Goal: Transaction & Acquisition: Purchase product/service

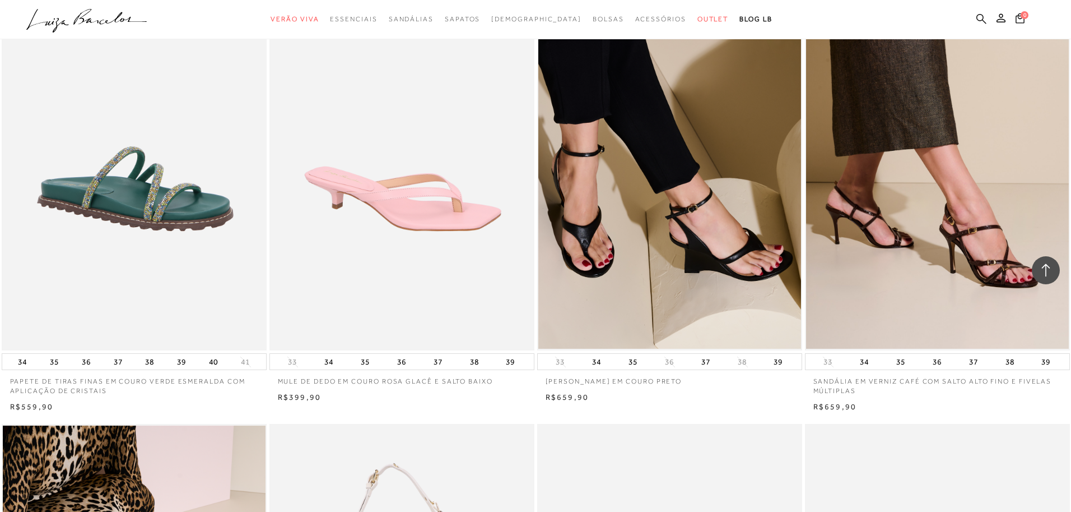
click at [983, 15] on icon at bounding box center [982, 18] width 10 height 11
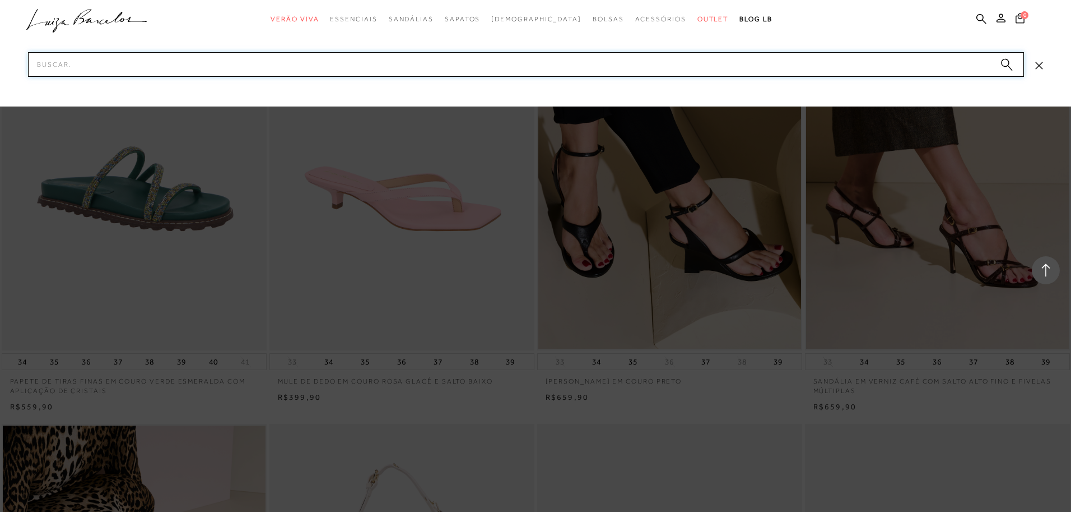
click at [199, 71] on input "Pesquisar" at bounding box center [526, 64] width 996 height 25
paste input "777713131"
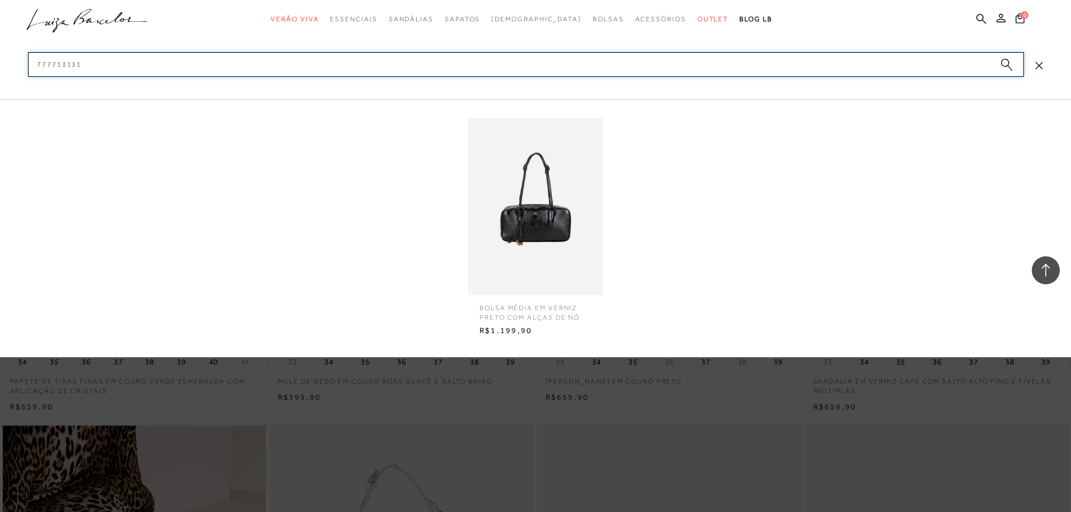
type input "777713131"
click at [518, 208] on img at bounding box center [535, 206] width 134 height 177
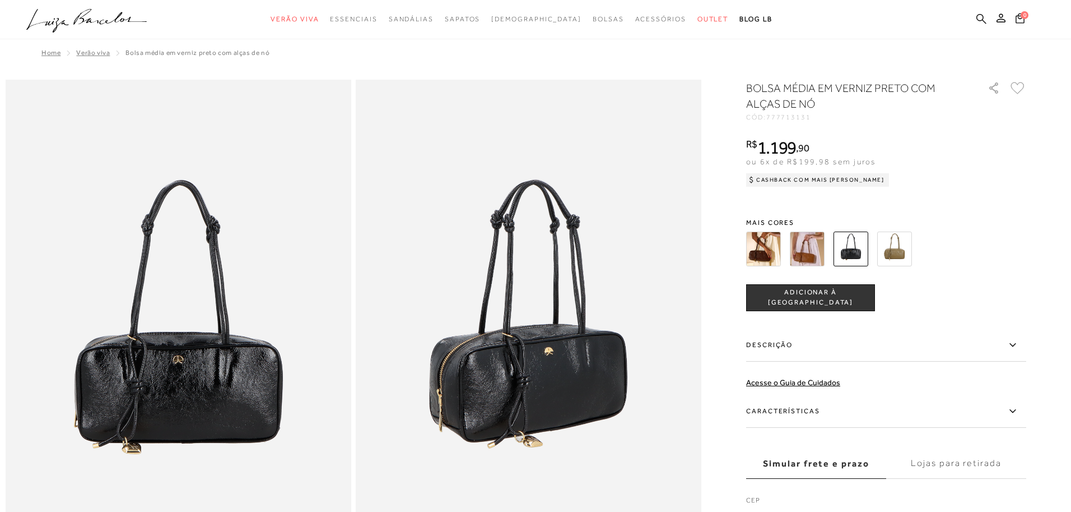
click at [981, 20] on icon at bounding box center [982, 18] width 10 height 10
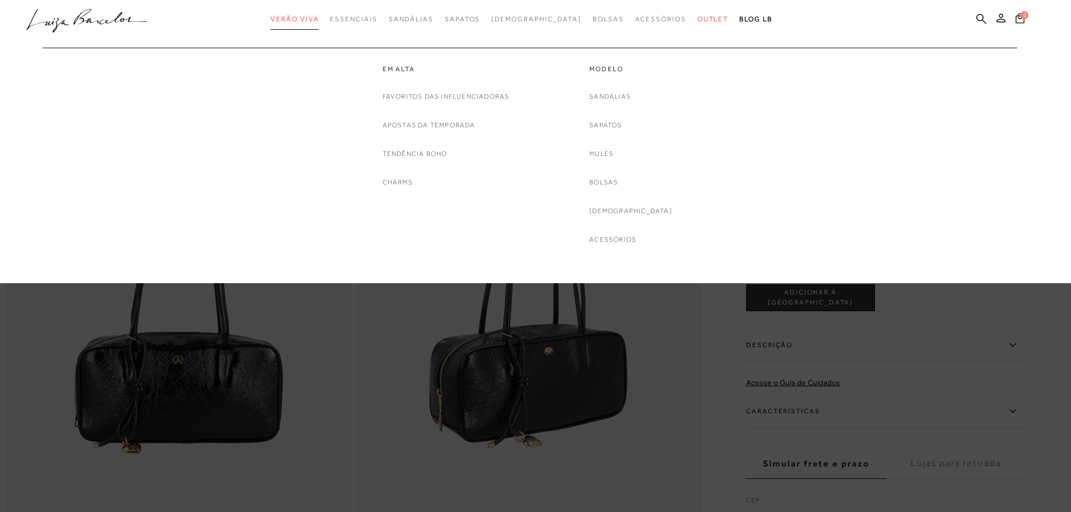
click at [310, 17] on span "Verão Viva" at bounding box center [295, 19] width 48 height 8
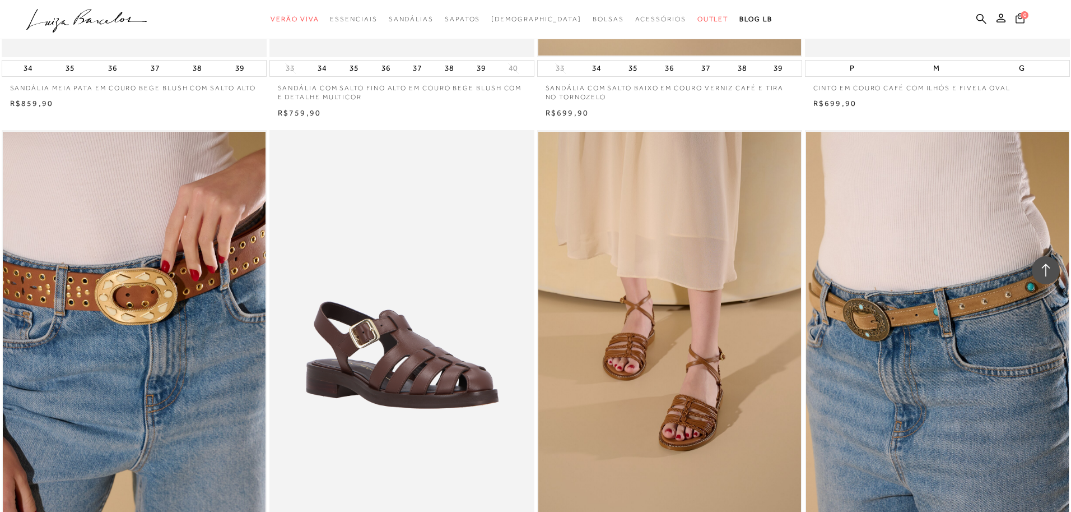
scroll to position [8407, 0]
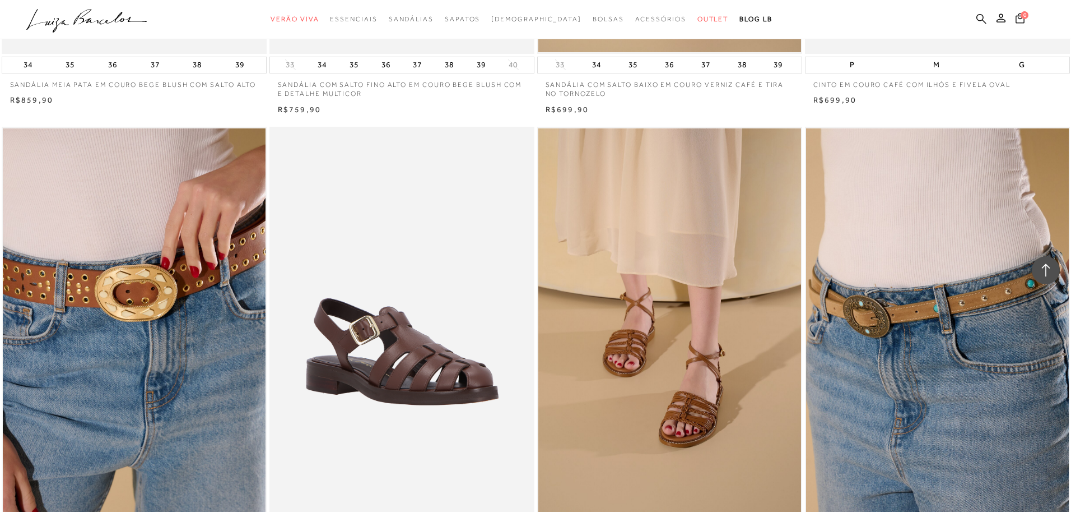
click at [978, 17] on icon at bounding box center [982, 18] width 10 height 11
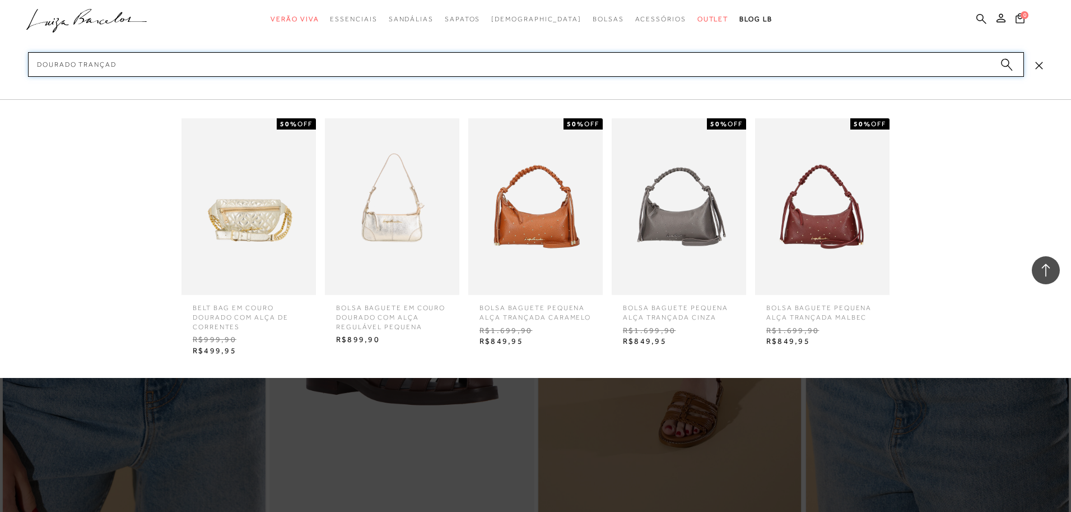
type input "dourado trançado"
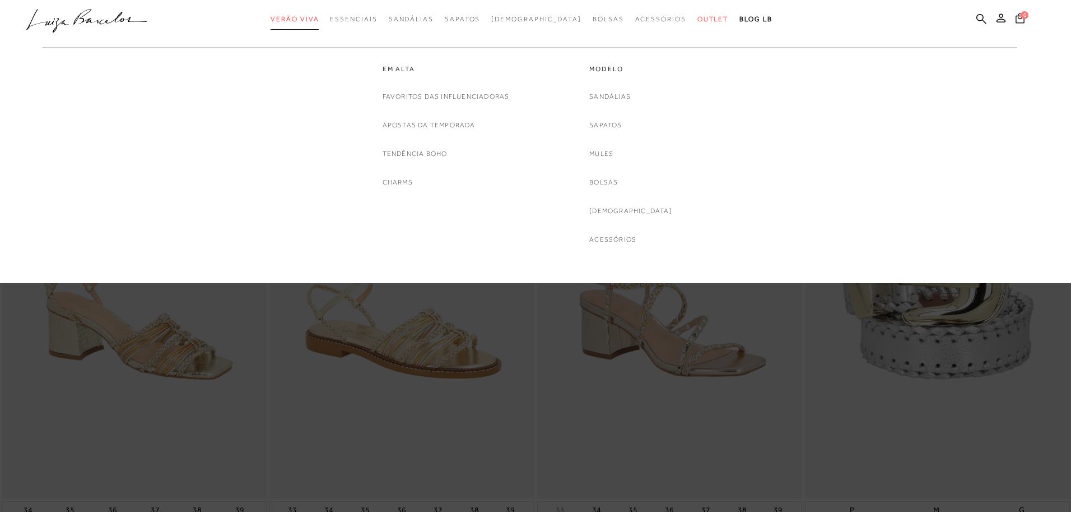
click at [319, 22] on span "Verão Viva" at bounding box center [295, 19] width 48 height 8
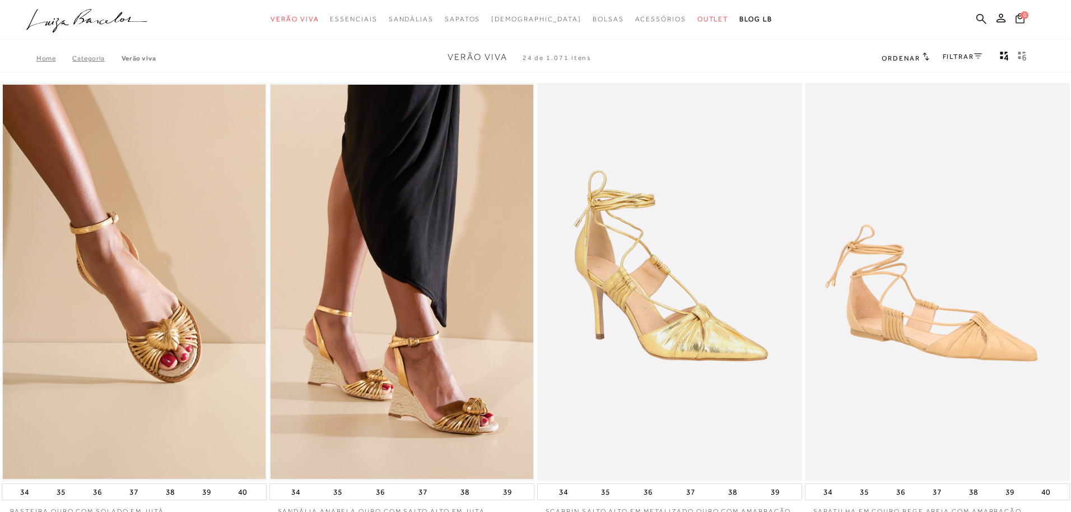
click at [959, 56] on link "FILTRAR" at bounding box center [962, 57] width 39 height 8
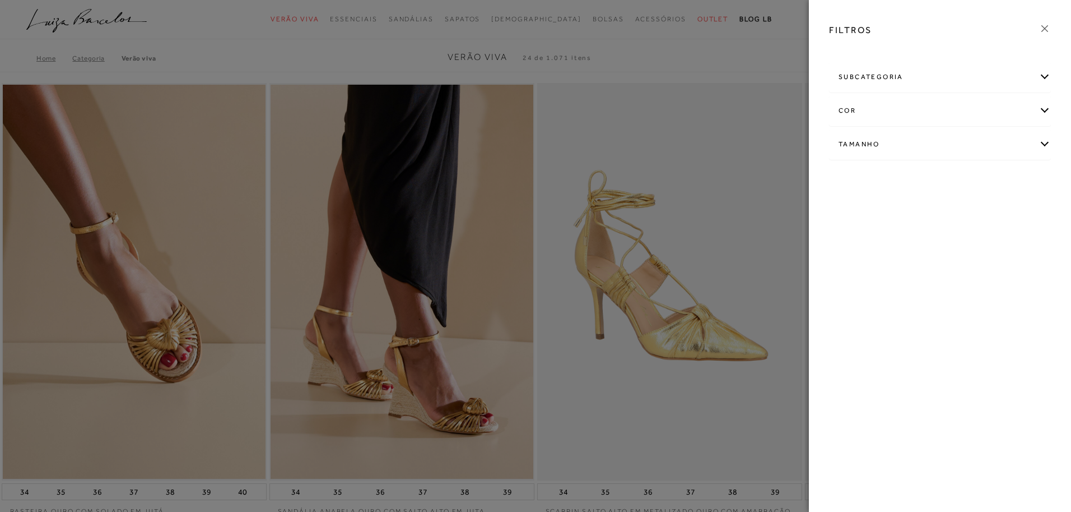
click at [924, 72] on div "subcategoria" at bounding box center [940, 77] width 221 height 30
click at [841, 115] on div "cor" at bounding box center [940, 111] width 221 height 30
click at [852, 203] on span "DOURADO" at bounding box center [861, 206] width 44 height 8
click at [848, 203] on input "DOURADO" at bounding box center [842, 207] width 11 height 11
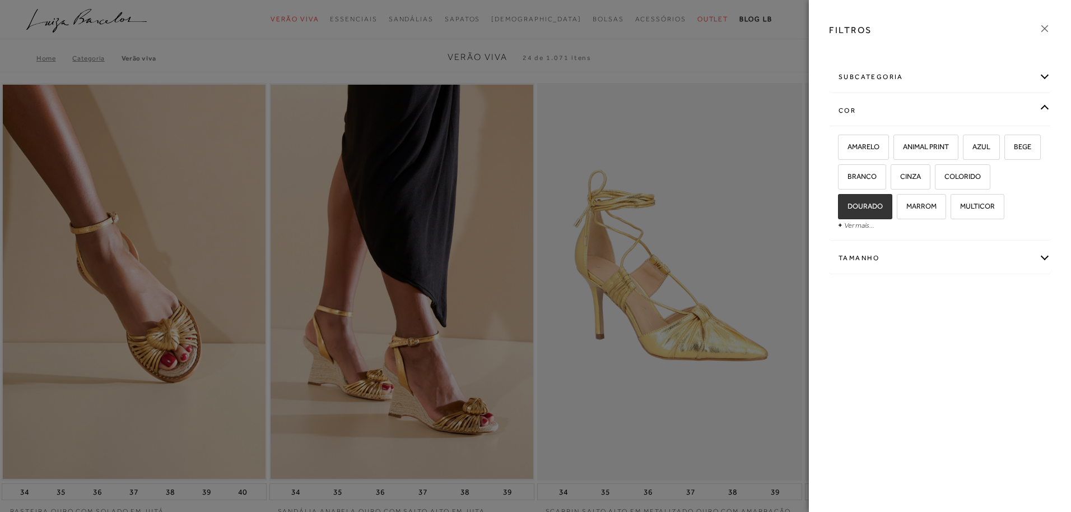
checkbox input "true"
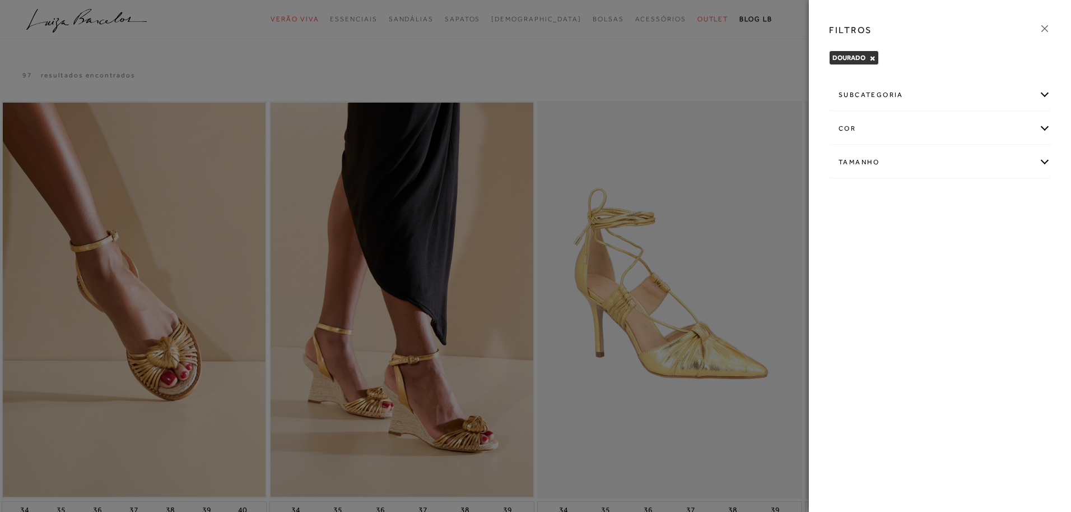
click at [742, 82] on div at bounding box center [535, 256] width 1071 height 512
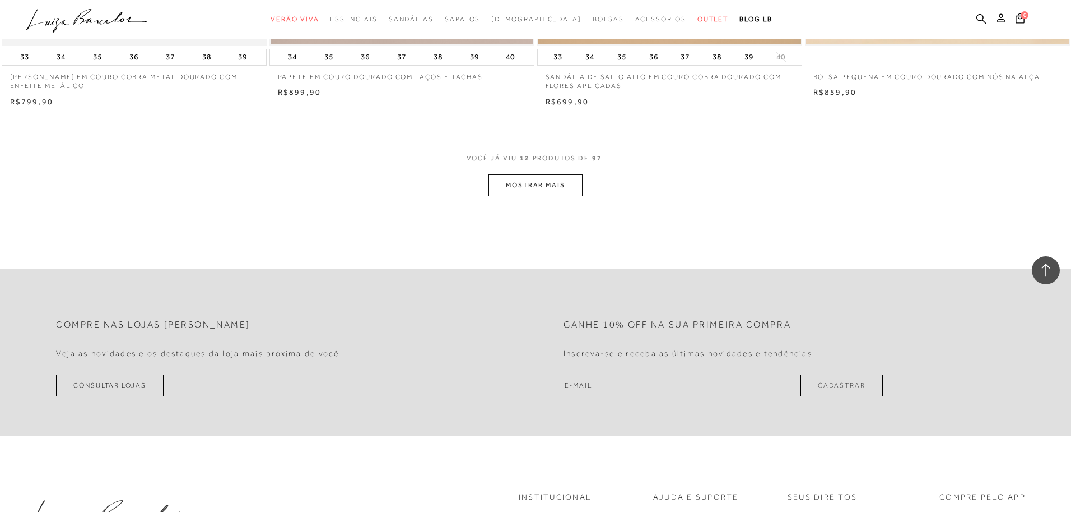
scroll to position [1385, 0]
click at [527, 186] on button "MOSTRAR MAIS" at bounding box center [536, 184] width 94 height 22
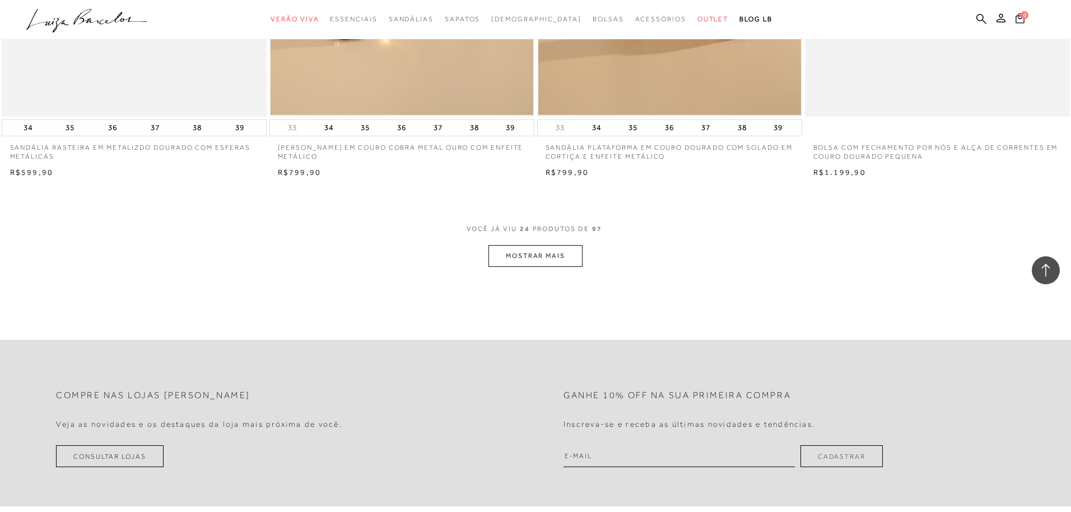
scroll to position [2727, 0]
click at [540, 252] on button "MOSTRAR MAIS" at bounding box center [536, 254] width 94 height 22
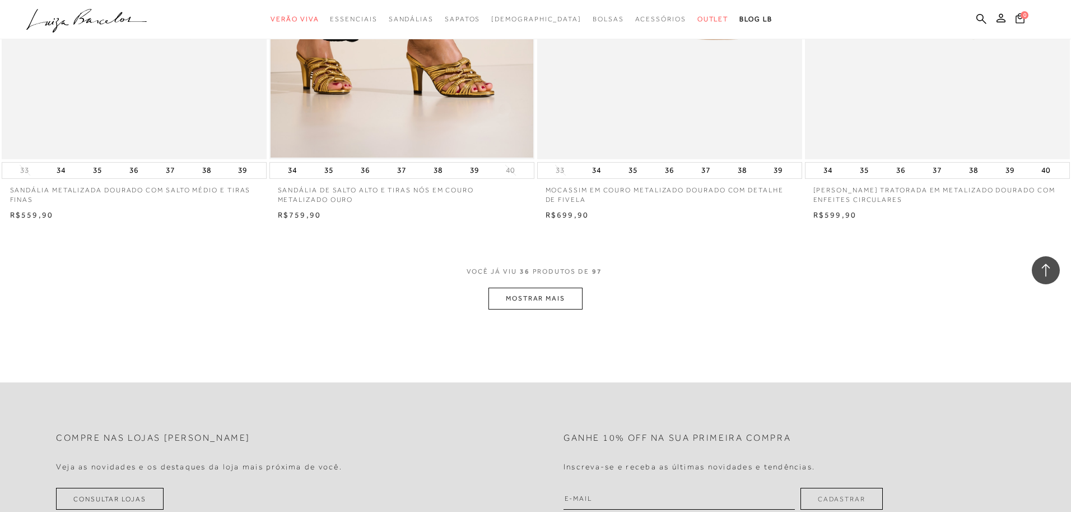
scroll to position [4097, 0]
click at [547, 294] on button "MOSTRAR MAIS" at bounding box center [536, 296] width 94 height 22
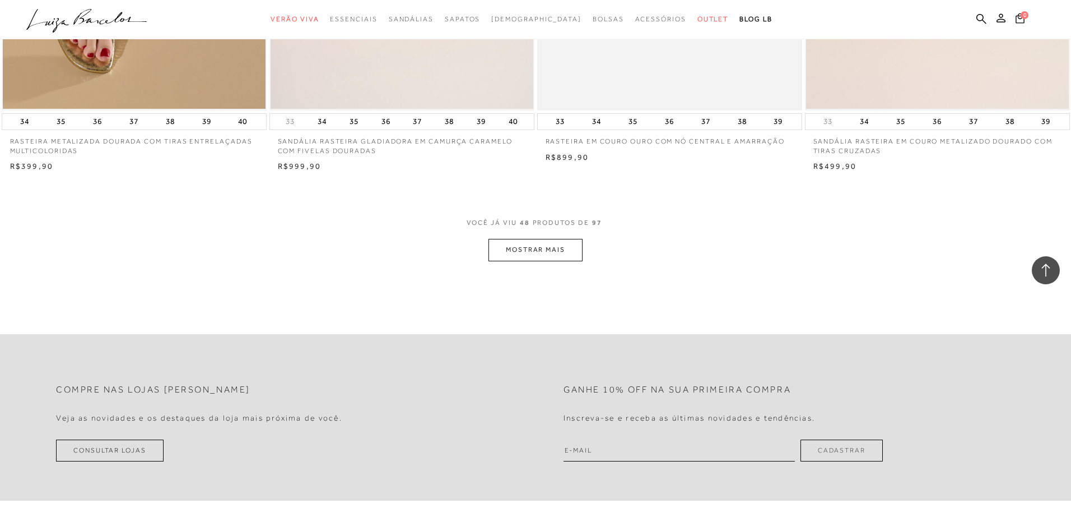
scroll to position [5572, 0]
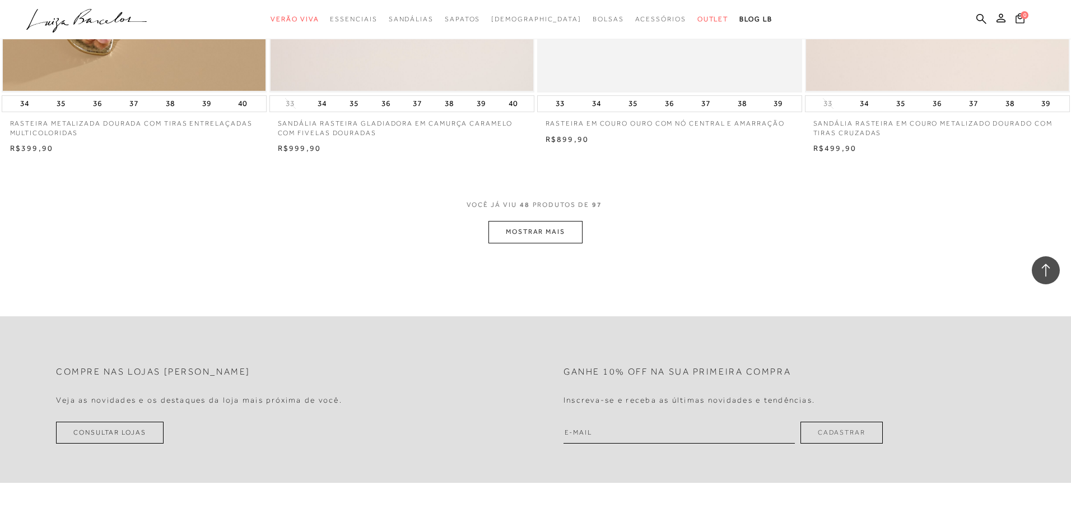
click at [535, 225] on button "MOSTRAR MAIS" at bounding box center [536, 232] width 94 height 22
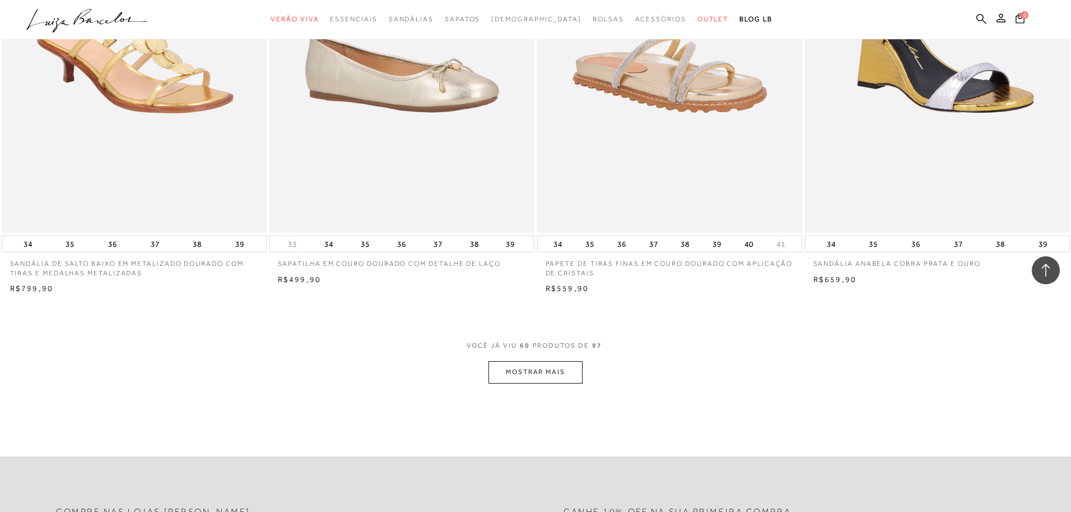
scroll to position [6849, 0]
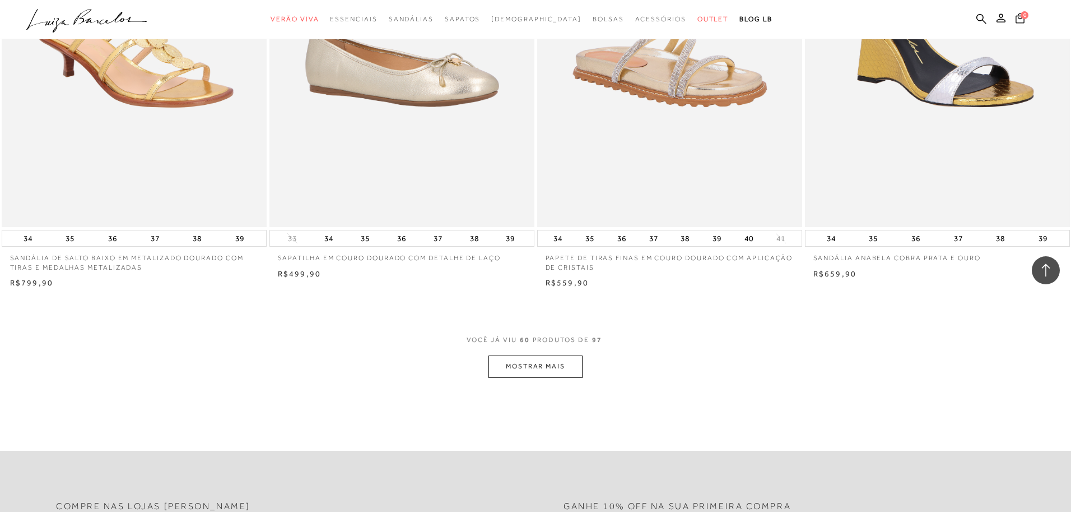
click at [545, 368] on button "MOSTRAR MAIS" at bounding box center [536, 366] width 94 height 22
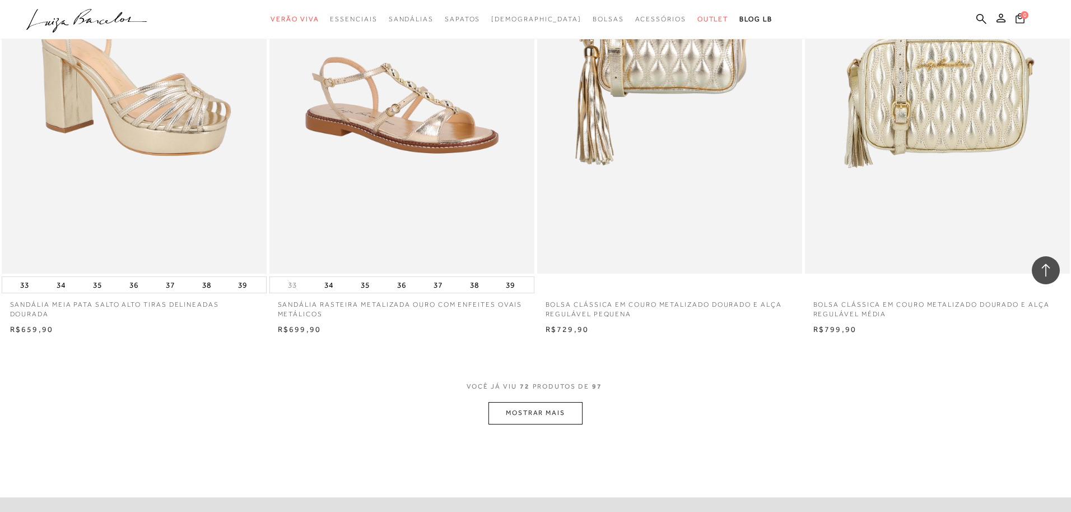
click at [543, 412] on button "MOSTRAR MAIS" at bounding box center [536, 413] width 94 height 22
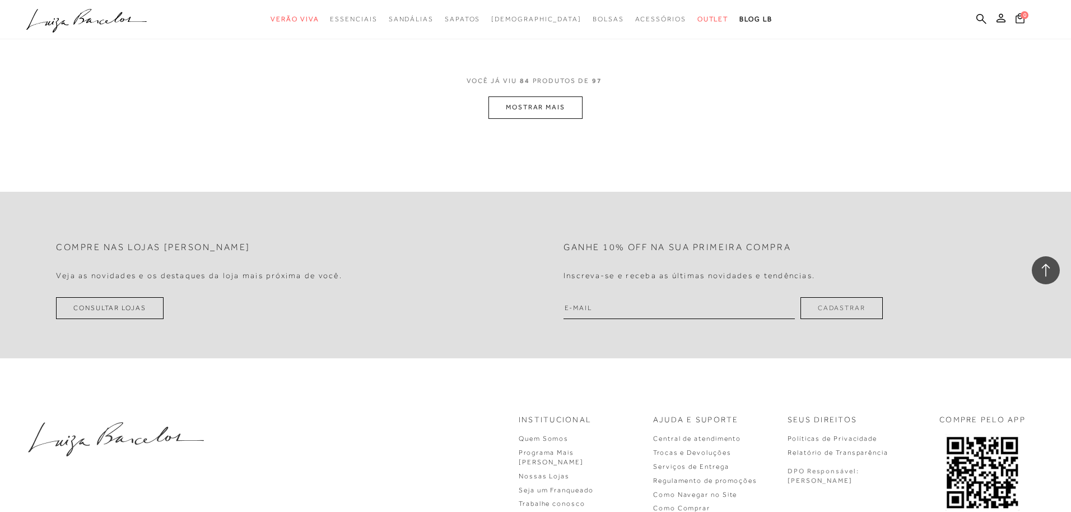
scroll to position [9928, 0]
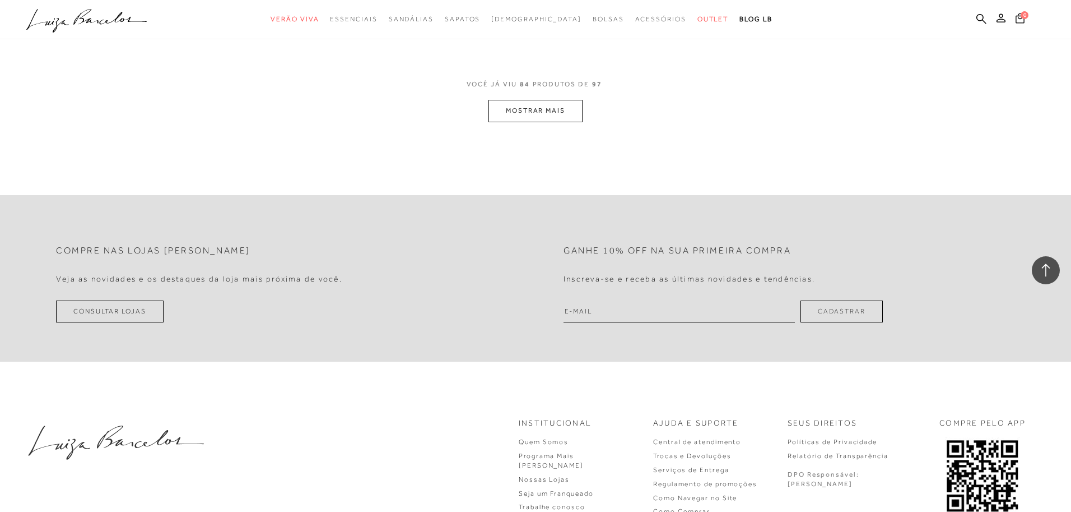
click at [547, 117] on button "MOSTRAR MAIS" at bounding box center [536, 111] width 94 height 22
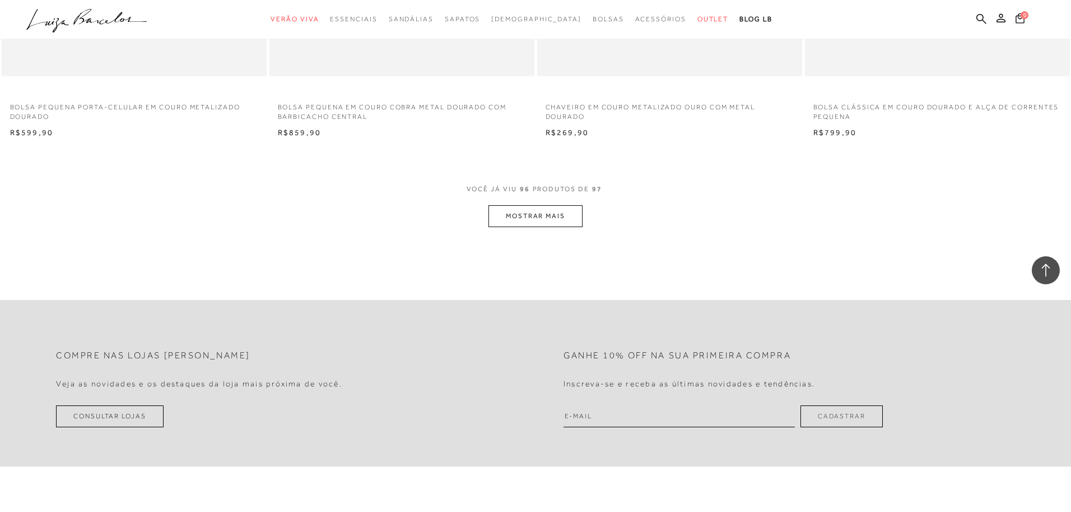
scroll to position [11239, 0]
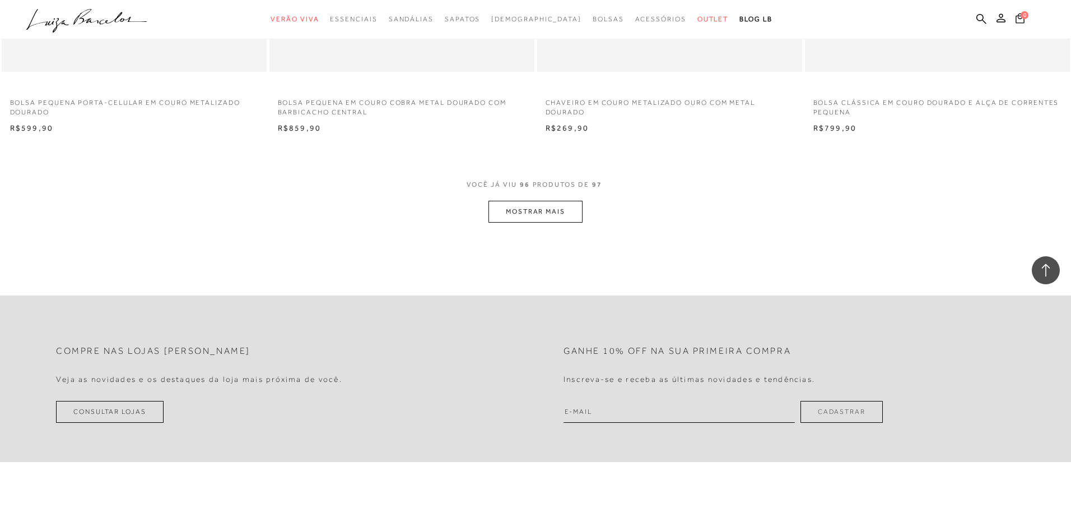
click at [541, 215] on button "MOSTRAR MAIS" at bounding box center [536, 212] width 94 height 22
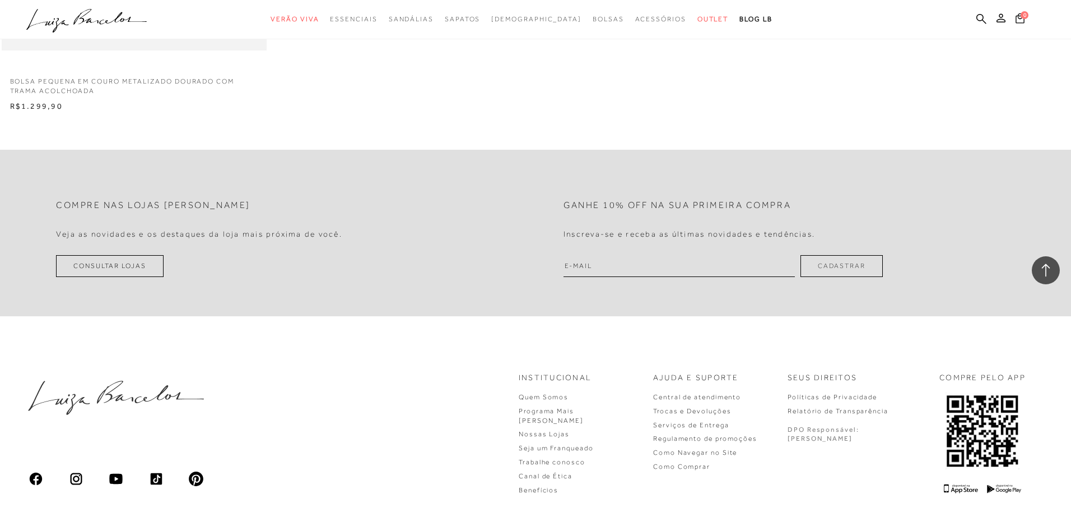
scroll to position [11786, 0]
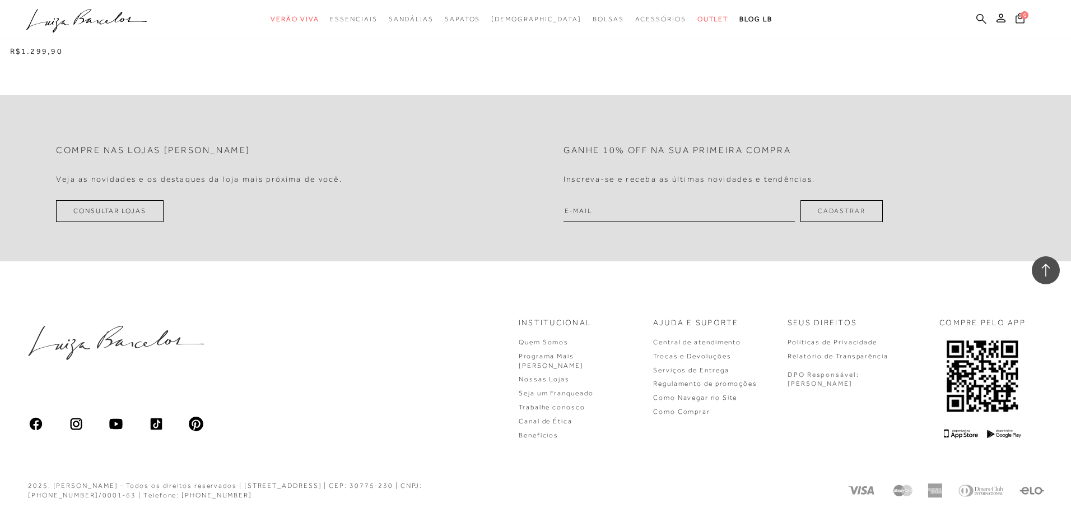
click at [982, 18] on icon at bounding box center [982, 18] width 10 height 11
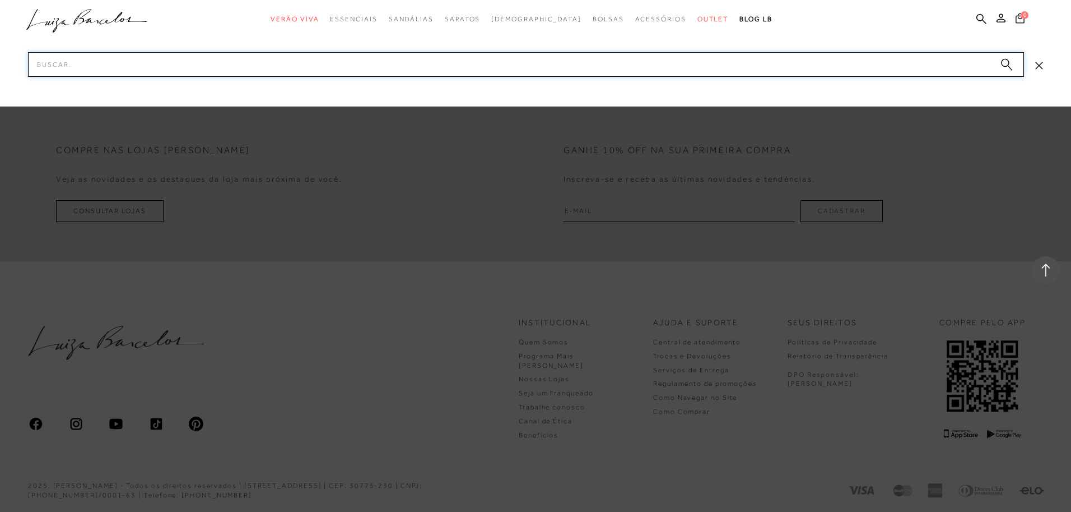
click at [768, 67] on input "Pesquisar" at bounding box center [526, 64] width 996 height 25
click at [1048, 276] on icon at bounding box center [1046, 270] width 15 height 15
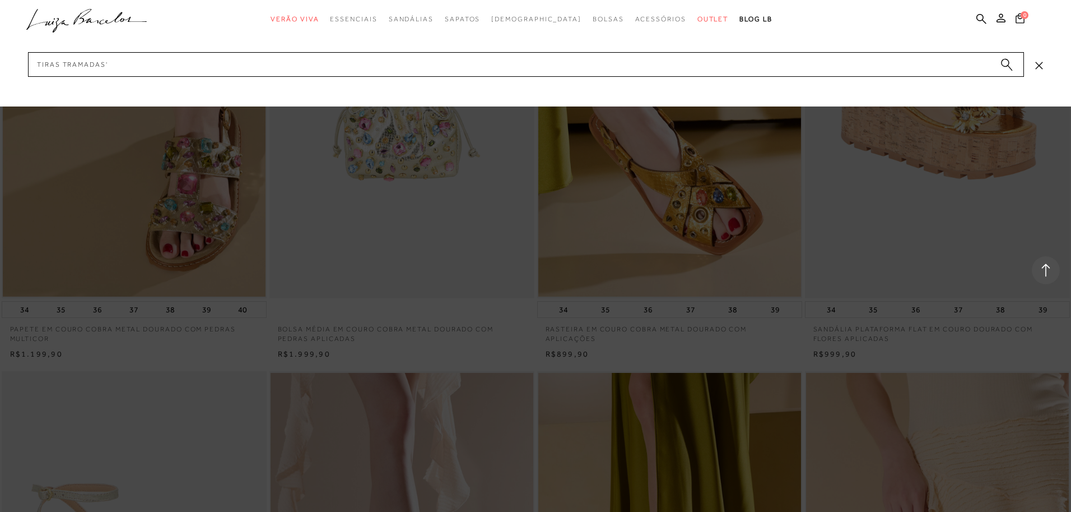
scroll to position [0, 0]
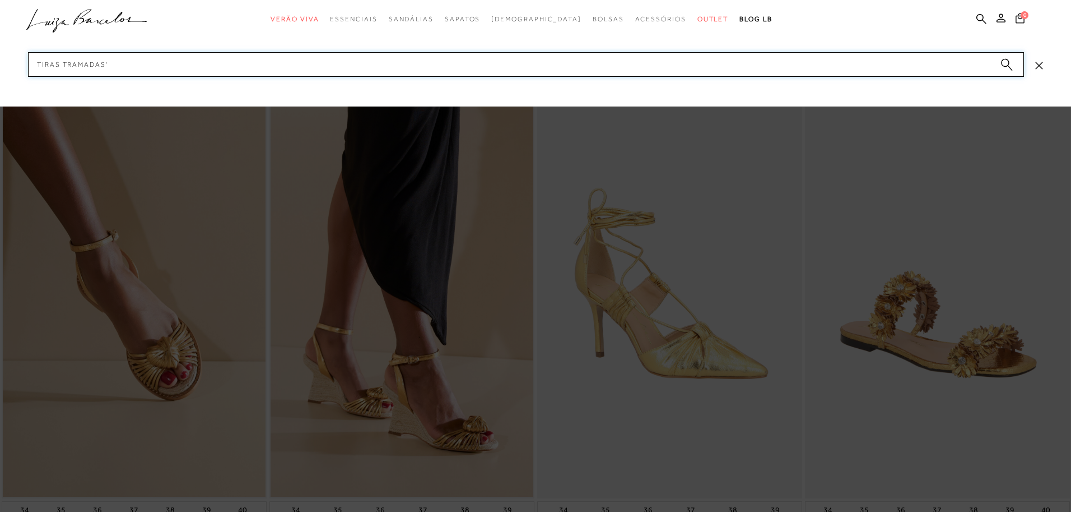
click at [181, 66] on input "tiras tramadas'" at bounding box center [526, 64] width 996 height 25
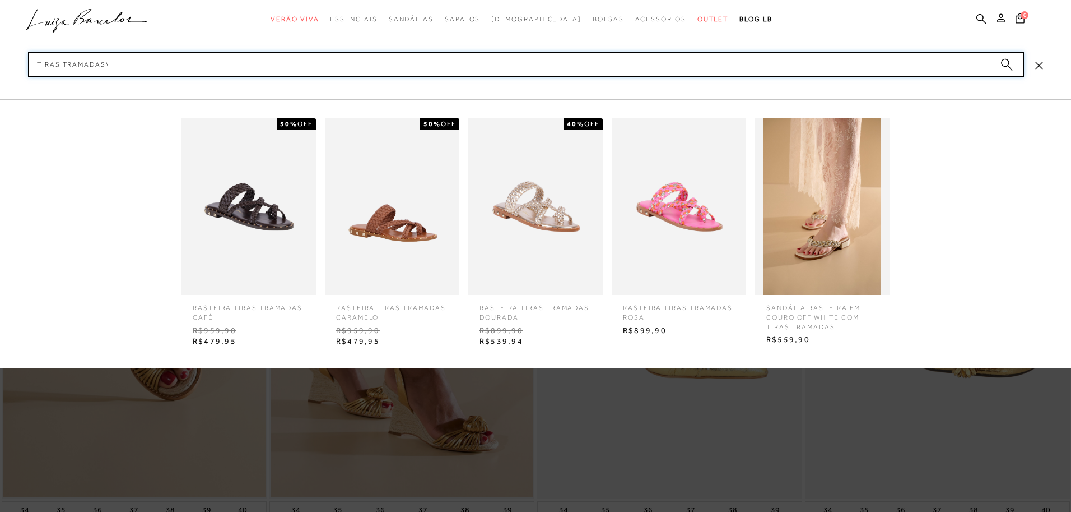
type input "tiras tramadas"
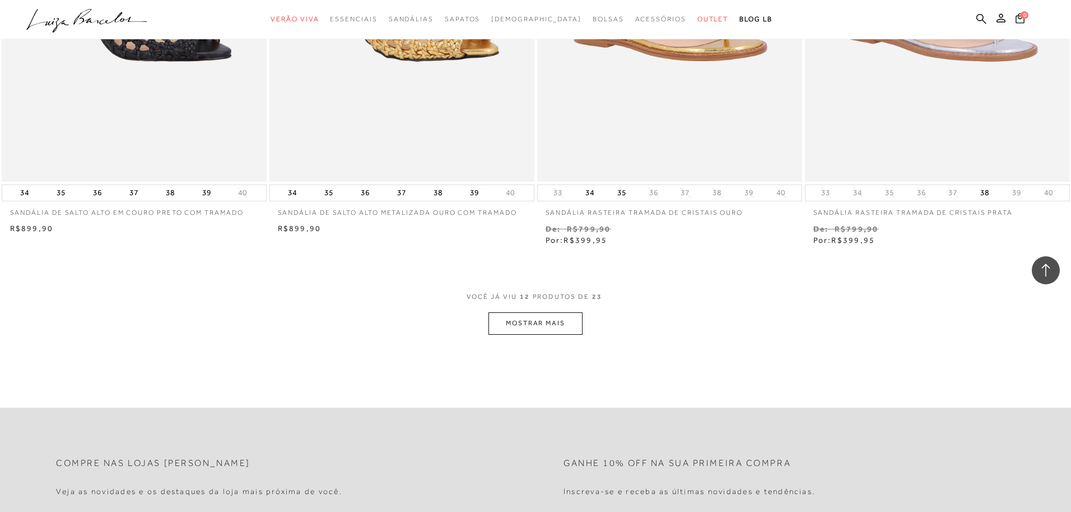
scroll to position [1261, 0]
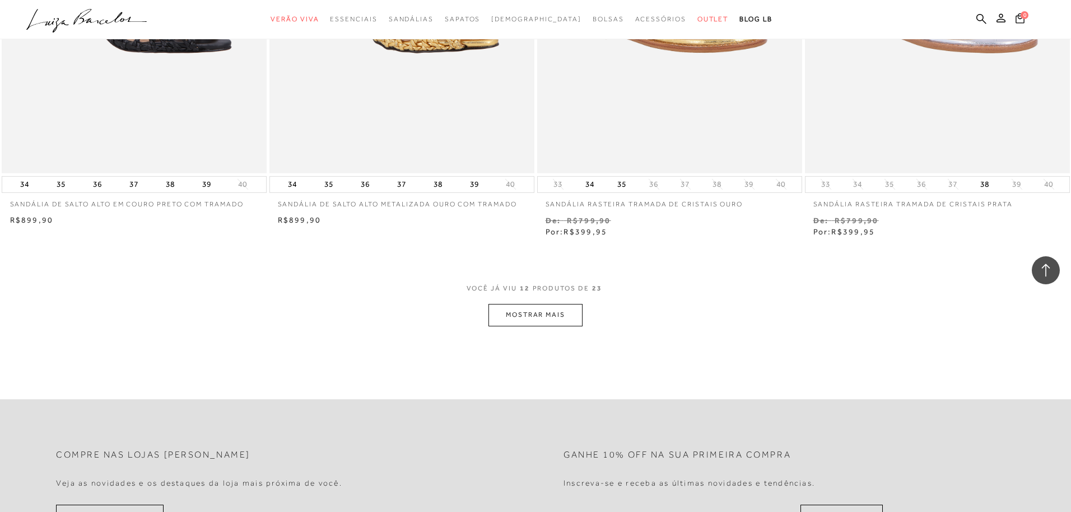
click at [494, 309] on button "MOSTRAR MAIS" at bounding box center [536, 315] width 94 height 22
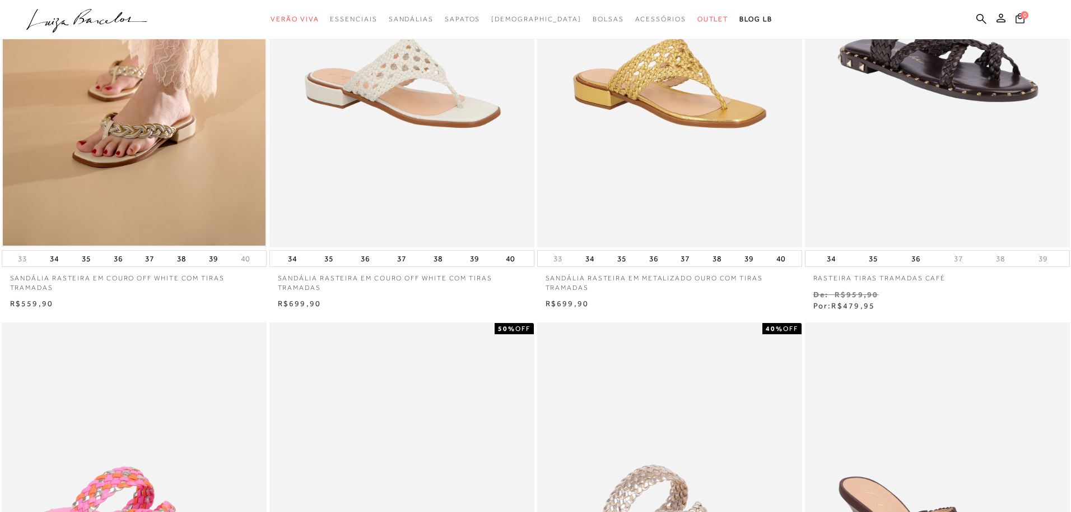
scroll to position [0, 0]
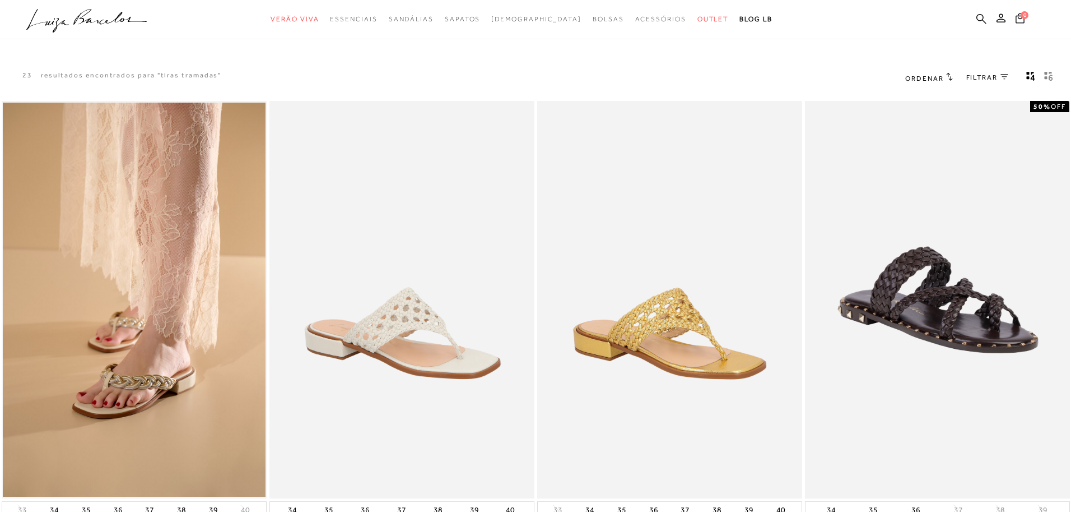
click at [983, 19] on icon at bounding box center [982, 18] width 10 height 11
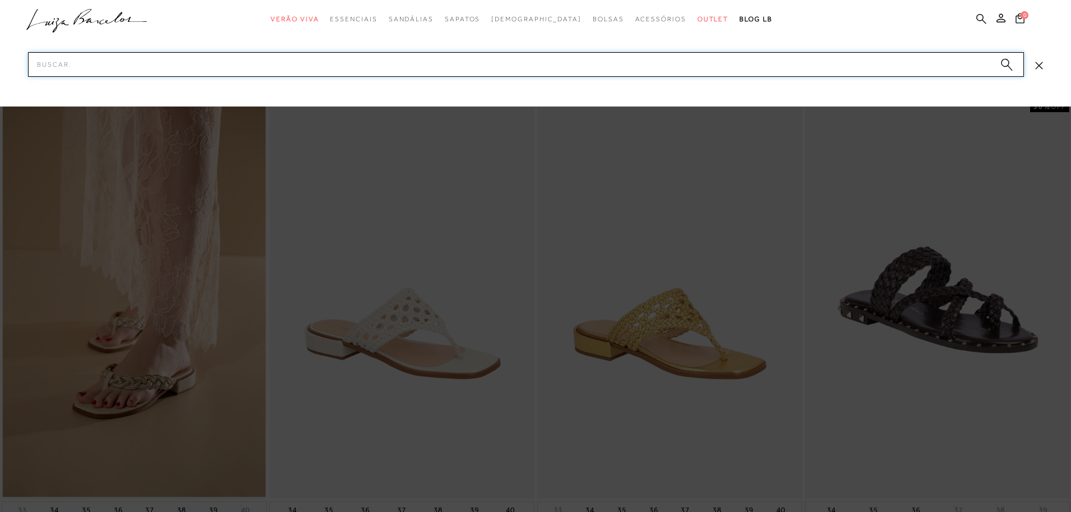
paste input "13130133-1"
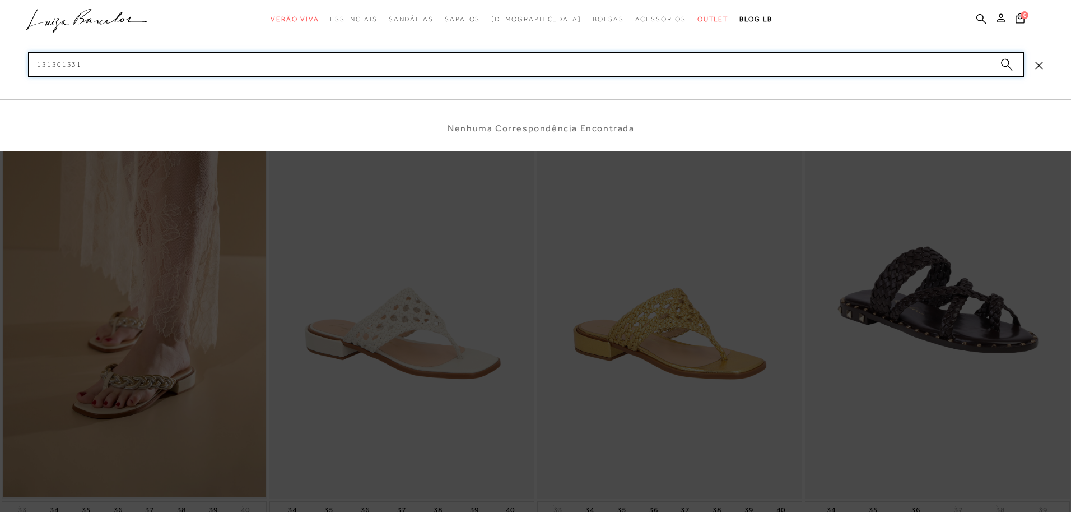
type input "131301331"
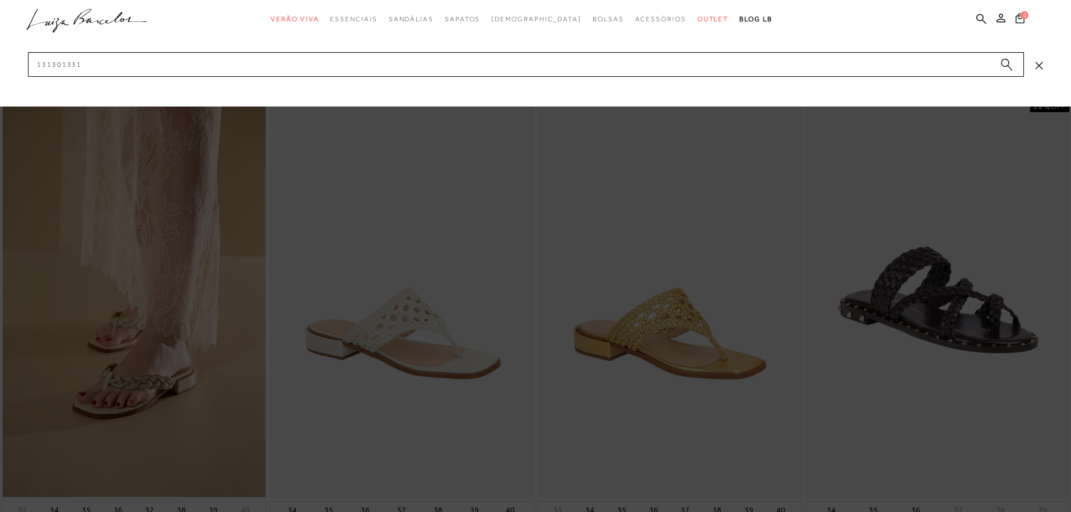
click at [661, 308] on div at bounding box center [535, 256] width 1071 height 512
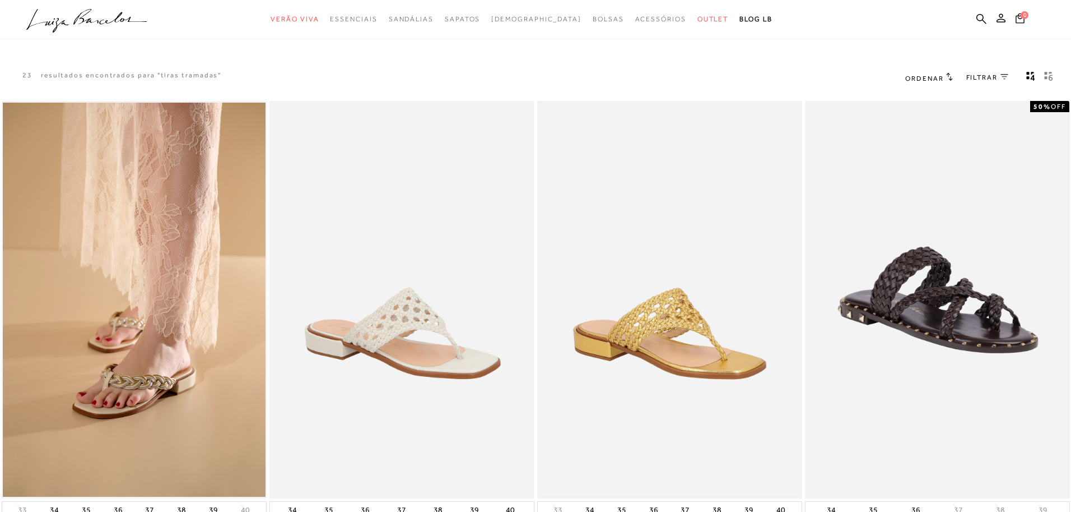
click at [662, 308] on img at bounding box center [670, 300] width 263 height 395
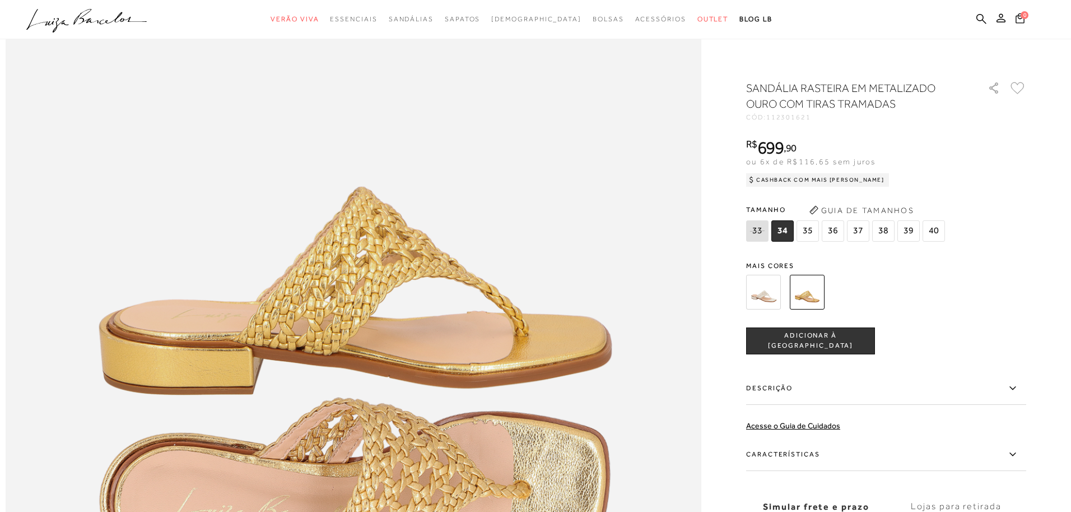
scroll to position [1098, 0]
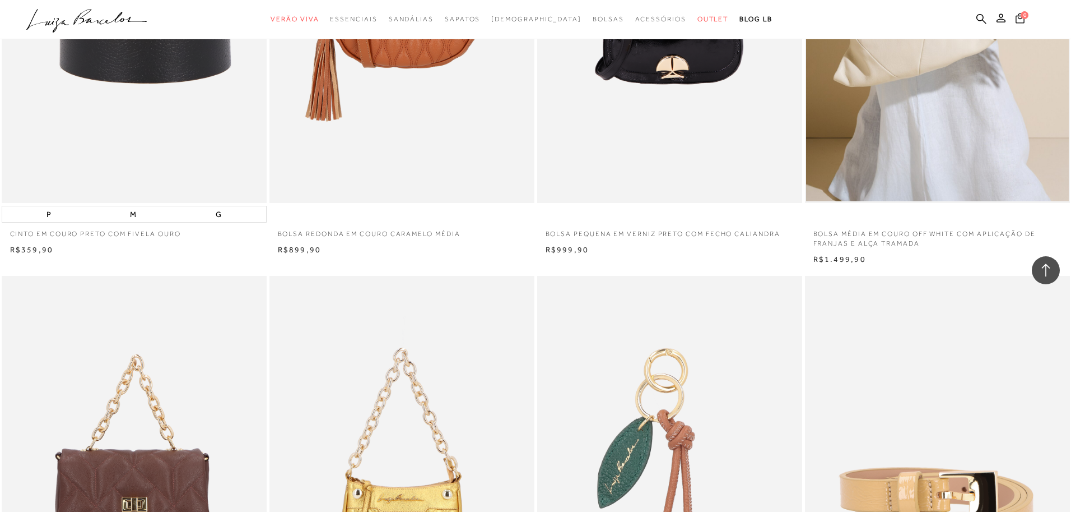
scroll to position [706, 0]
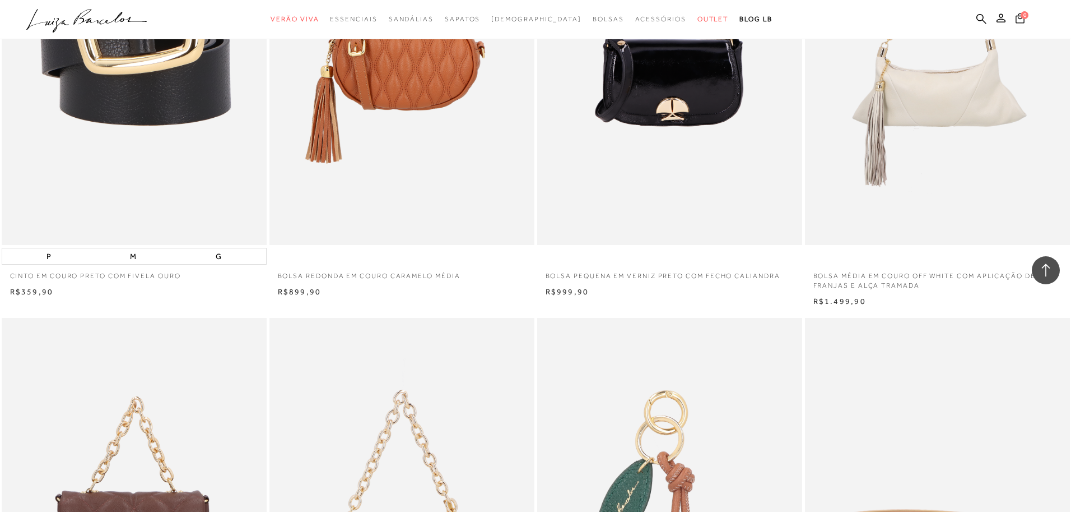
click at [859, 90] on img at bounding box center [938, 47] width 264 height 398
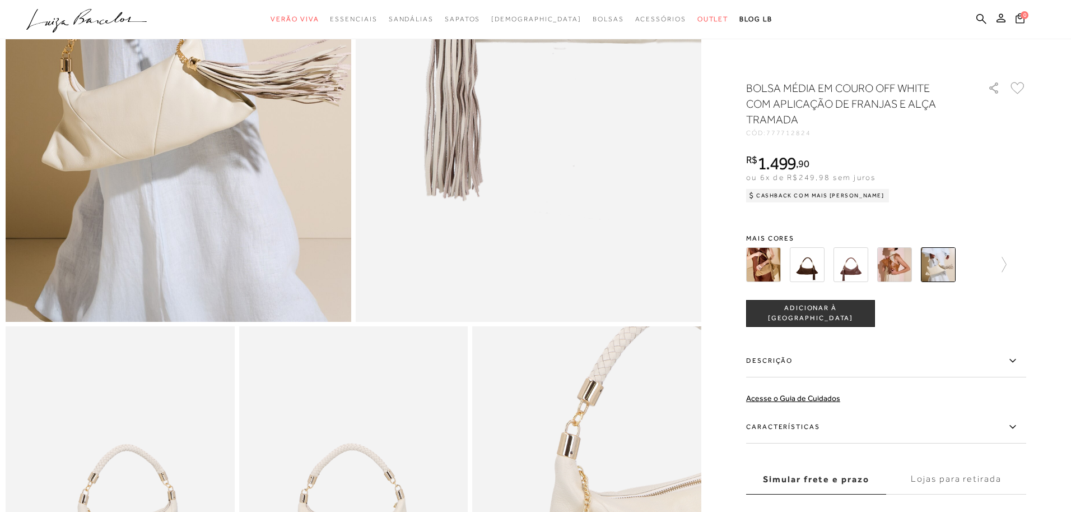
scroll to position [289, 0]
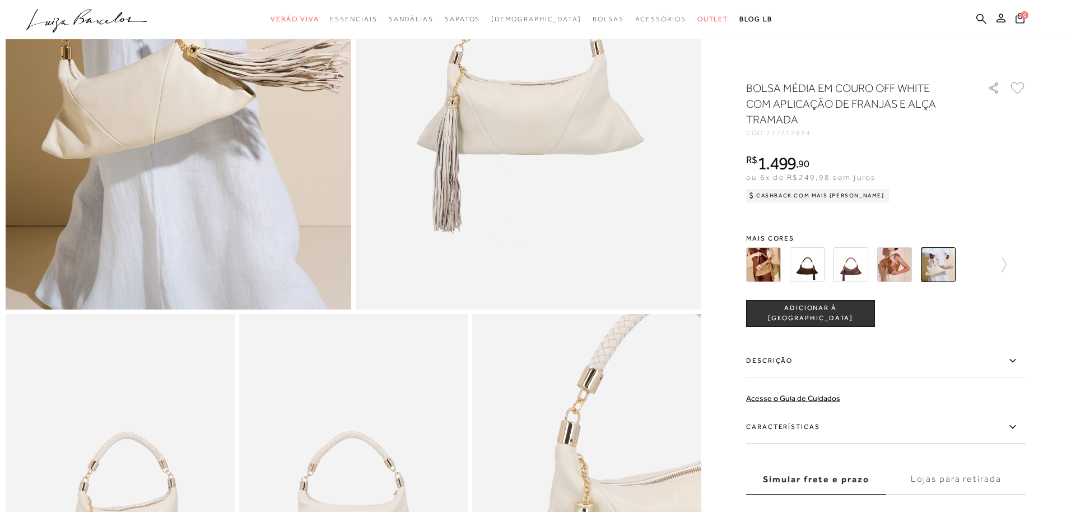
click at [798, 268] on img at bounding box center [807, 264] width 35 height 35
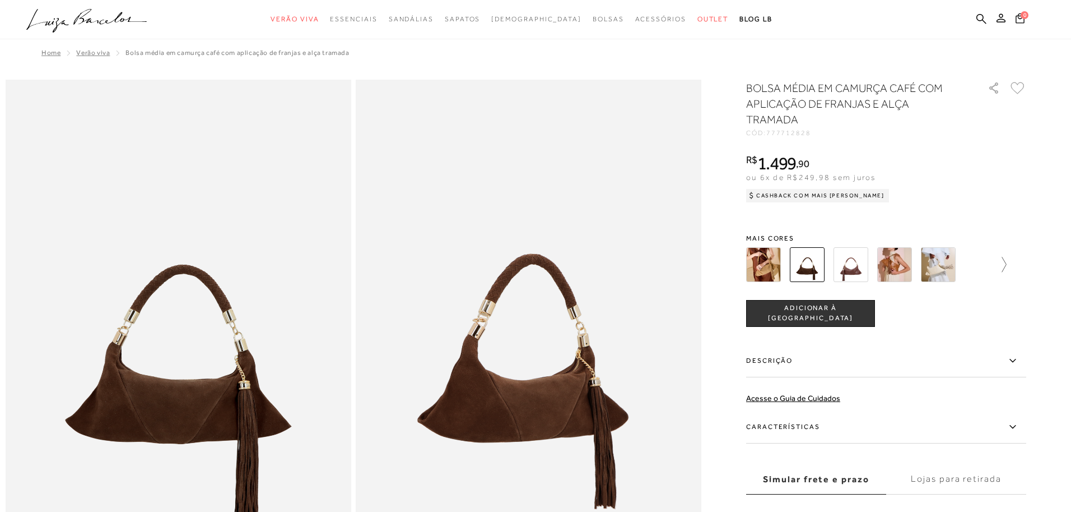
click at [995, 266] on icon at bounding box center [999, 265] width 16 height 16
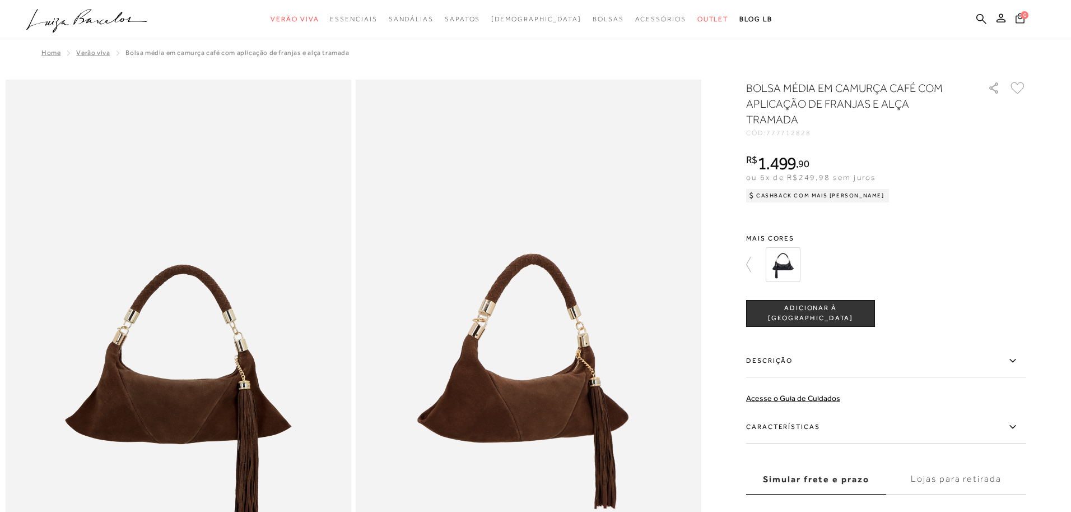
click at [781, 270] on img at bounding box center [783, 264] width 35 height 35
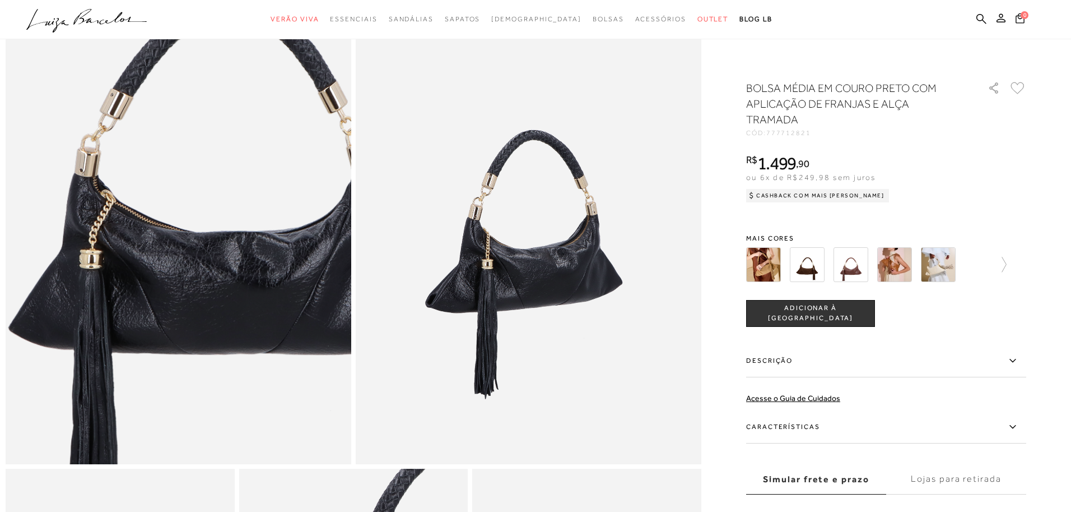
scroll to position [141, 0]
